Goal: Task Accomplishment & Management: Manage account settings

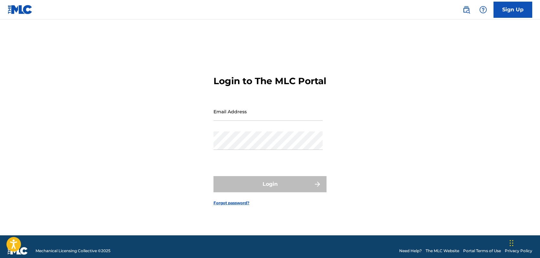
click at [282, 121] on input "Email Address" at bounding box center [268, 111] width 109 height 18
type input "[EMAIL_ADDRESS][DOMAIN_NAME]"
click at [245, 206] on link "Forgot password?" at bounding box center [232, 203] width 36 height 6
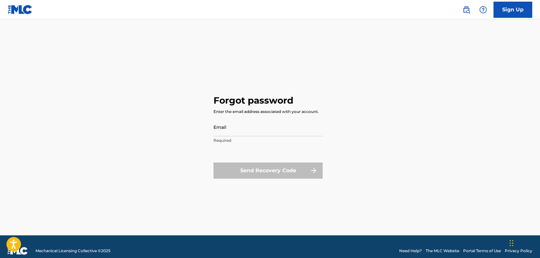
click at [246, 131] on input "Email" at bounding box center [268, 127] width 109 height 18
type input "[PERSON_NAME][EMAIL_ADDRESS][DOMAIN_NAME]"
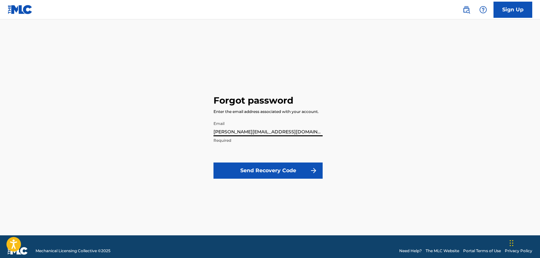
click at [265, 170] on button "Send Recovery Code" at bounding box center [268, 170] width 109 height 16
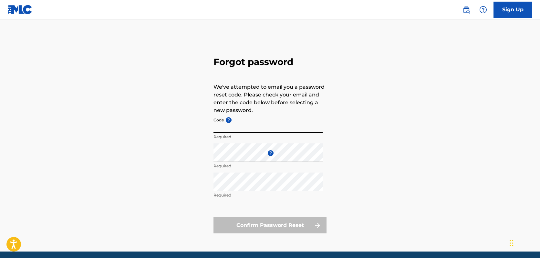
paste input "FP_f79fbeae9e8ad886b83588205457"
type input "FP_f79fbeae9e8ad886b83588205457"
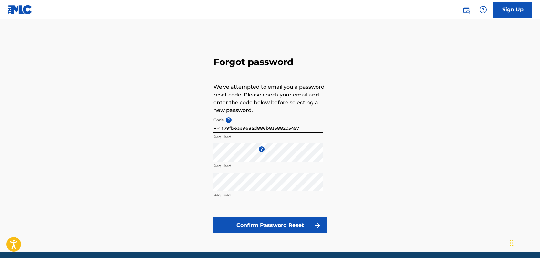
click at [278, 226] on button "Confirm Password Reset" at bounding box center [270, 225] width 113 height 16
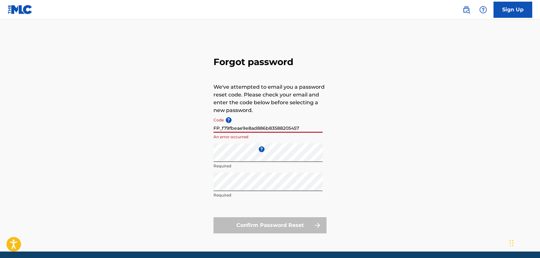
drag, startPoint x: 304, startPoint y: 126, endPoint x: 211, endPoint y: 124, distance: 92.5
click at [211, 124] on div "Forgot password We've attempted to email you a password reset code. Please chec…" at bounding box center [270, 144] width 453 height 216
paste input "FP_f79fbeae9e8ad886b83588205457"
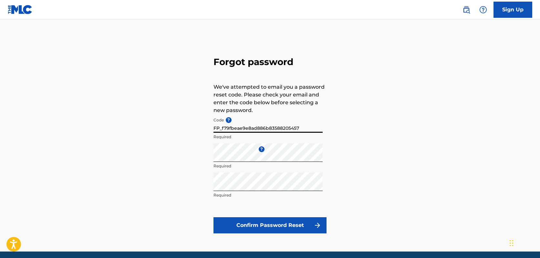
type input "FP_f79fbeae9e8ad886b83588205457"
click at [280, 227] on button "Confirm Password Reset" at bounding box center [270, 225] width 113 height 16
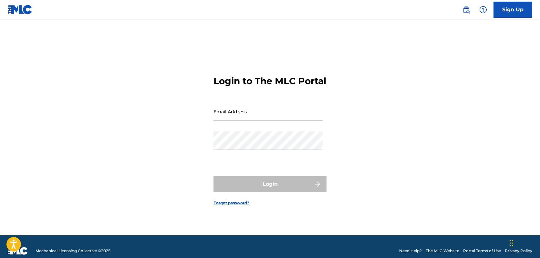
click at [287, 120] on input "Email Address" at bounding box center [268, 111] width 109 height 18
type input "[EMAIL_ADDRESS][DOMAIN_NAME]"
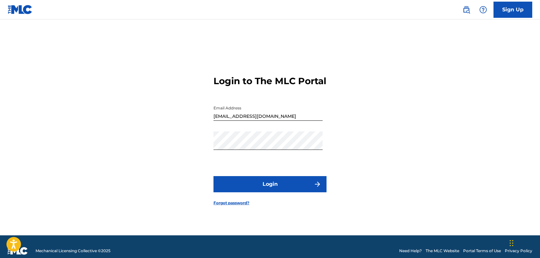
click at [343, 182] on div "Login to The MLC Portal Email Address [EMAIL_ADDRESS][DOMAIN_NAME] Password Log…" at bounding box center [270, 135] width 453 height 199
click at [264, 187] on button "Login" at bounding box center [270, 184] width 113 height 16
click at [271, 187] on button "Login" at bounding box center [270, 184] width 113 height 16
